Goal: Transaction & Acquisition: Book appointment/travel/reservation

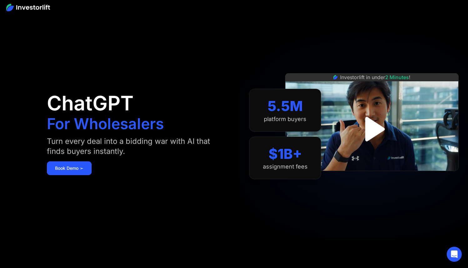
click at [360, 129] on img "open lightbox" at bounding box center [372, 129] width 44 height 44
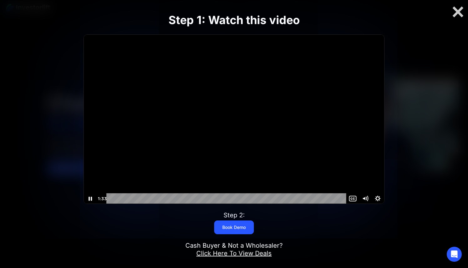
scroll to position [0, 0]
click at [267, 198] on div "Playbar" at bounding box center [227, 198] width 232 height 11
click at [286, 197] on div "Playbar" at bounding box center [227, 198] width 232 height 11
click at [305, 197] on div "1:55" at bounding box center [227, 198] width 232 height 11
click at [321, 196] on div "2:05" at bounding box center [227, 198] width 232 height 11
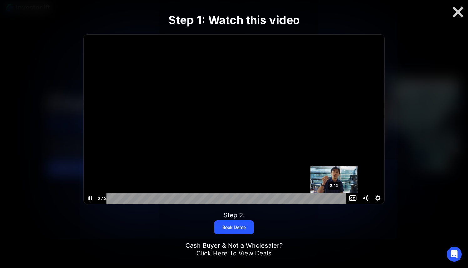
click at [334, 197] on div "2:12" at bounding box center [227, 198] width 232 height 11
click at [111, 197] on div "0:00" at bounding box center [227, 198] width 232 height 11
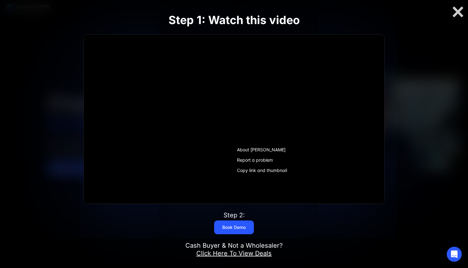
click at [44, 158] on div at bounding box center [234, 134] width 468 height 268
click at [450, 252] on div "Open Intercom Messenger" at bounding box center [454, 254] width 17 height 17
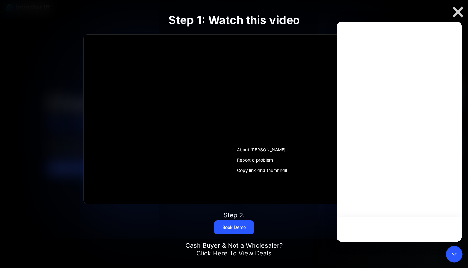
scroll to position [0, 0]
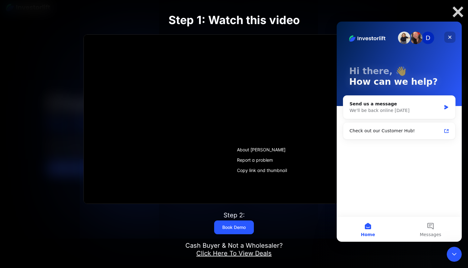
click at [453, 37] on div "Close" at bounding box center [449, 37] width 11 height 11
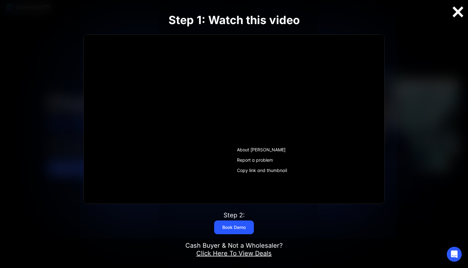
click at [464, 12] on div at bounding box center [458, 11] width 20 height 13
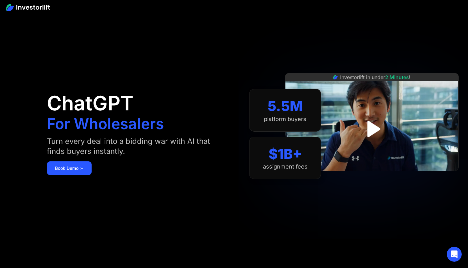
click at [331, 244] on div "Investorlift in under 2 Minutes !" at bounding box center [371, 134] width 173 height 268
click at [35, 11] on div at bounding box center [234, 7] width 468 height 14
click at [42, 3] on link at bounding box center [28, 7] width 44 height 8
click at [26, 6] on img at bounding box center [28, 7] width 44 height 7
click at [26, 5] on img at bounding box center [28, 7] width 44 height 7
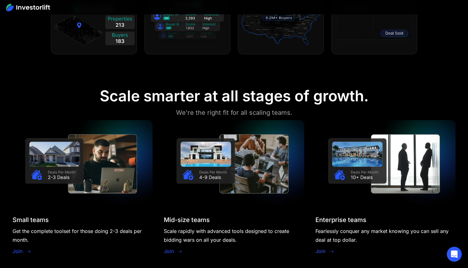
scroll to position [499, 0]
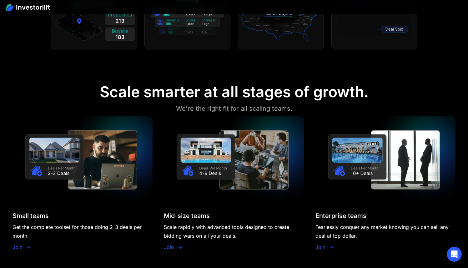
click at [85, 168] on img at bounding box center [82, 159] width 140 height 87
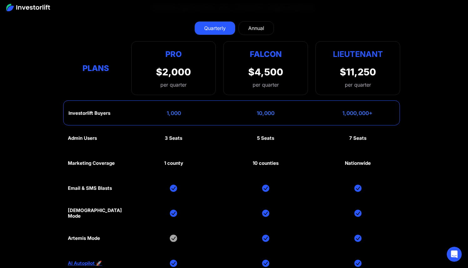
scroll to position [2847, 0]
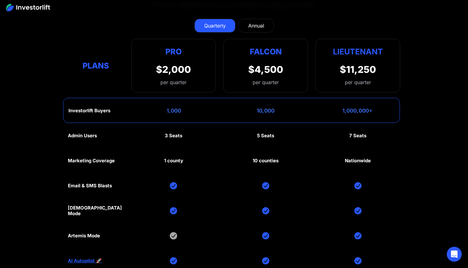
click at [128, 134] on div "Admin Users 3 Seats 5 Seats 7 Seats Marketing Coverage 1 county 10 counties Nat…" at bounding box center [234, 223] width 332 height 200
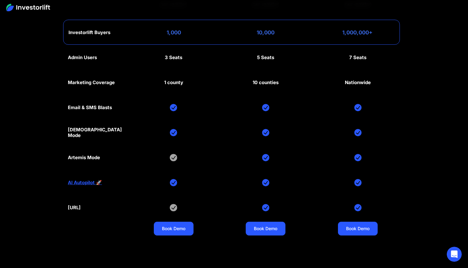
scroll to position [3004, 0]
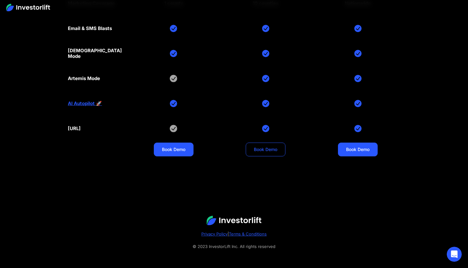
click at [271, 150] on link "Book Demo" at bounding box center [266, 149] width 40 height 14
